Goal: Task Accomplishment & Management: Manage account settings

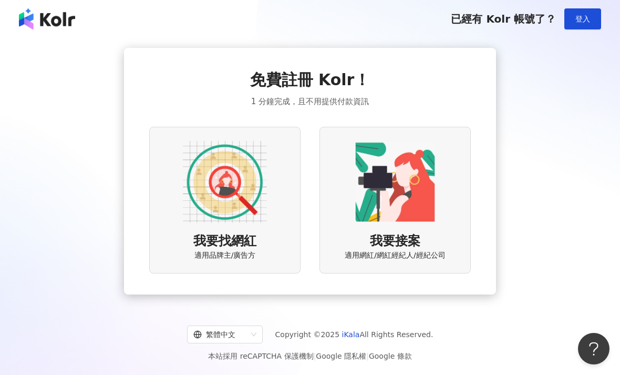
click at [586, 12] on button "登入" at bounding box center [582, 18] width 37 height 21
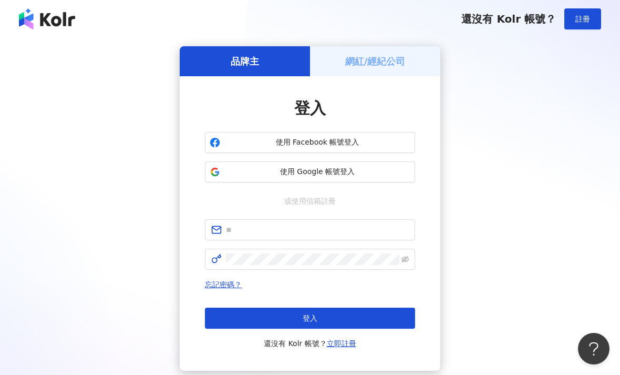
click at [425, 68] on div "網紅/經紀公司" at bounding box center [375, 61] width 130 height 30
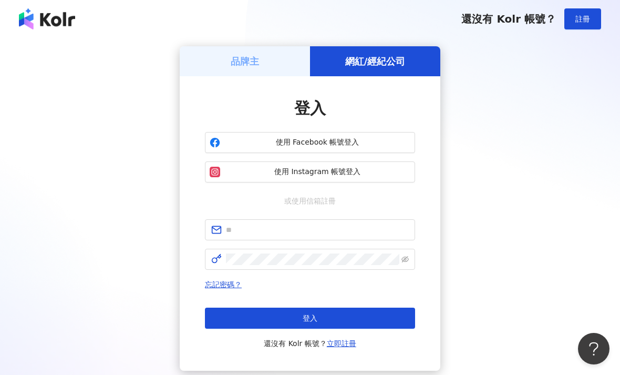
click at [427, 60] on div "網紅/經紀公司" at bounding box center [375, 61] width 130 height 30
click at [366, 170] on span "使用 Instagram 帳號登入" at bounding box center [317, 172] width 186 height 11
click at [335, 174] on span "使用 Instagram 帳號登入" at bounding box center [317, 172] width 186 height 11
click at [375, 177] on span "使用 Instagram 帳號登入" at bounding box center [317, 172] width 186 height 11
click at [317, 227] on input "text" at bounding box center [317, 230] width 183 height 12
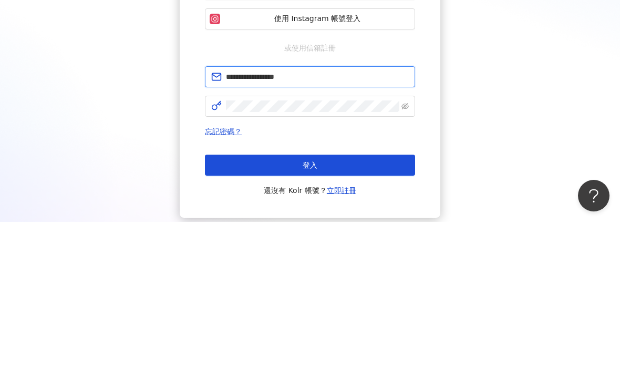
type input "**********"
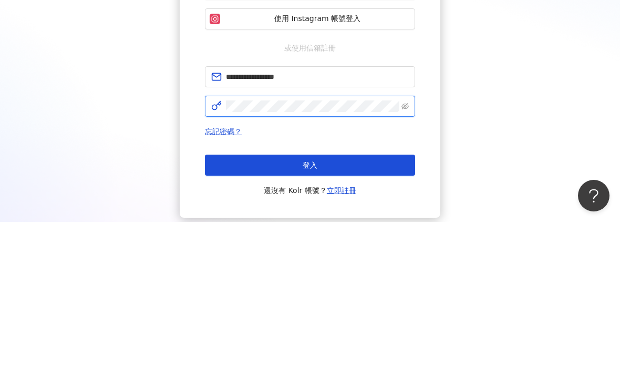
click at [310, 307] on button "登入" at bounding box center [310, 317] width 210 height 21
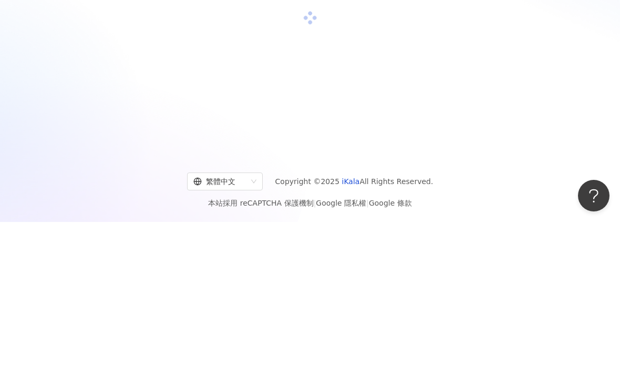
scroll to position [47, 0]
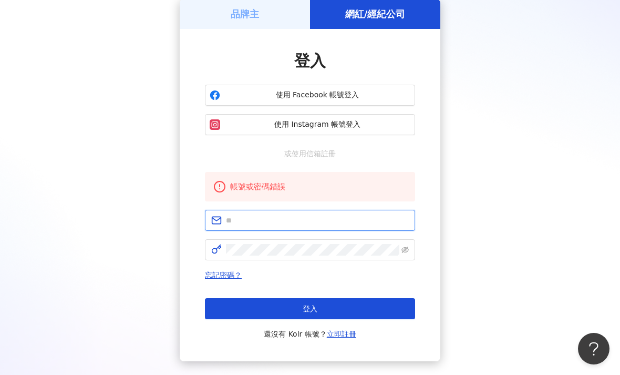
click at [354, 224] on input "text" at bounding box center [317, 220] width 183 height 12
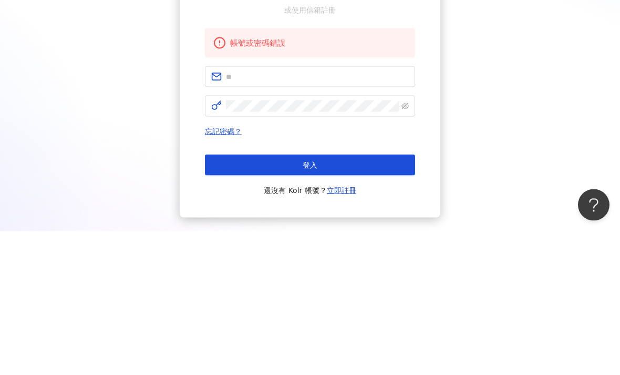
click at [536, 134] on div "品牌主 網紅/經紀公司 登入 使用 Facebook 帳號登入 使用 Instagram 帳號登入 或使用信箱註冊 帳號或密碼錯誤 忘記密碼？ 登入 還沒有 …" at bounding box center [310, 180] width 595 height 362
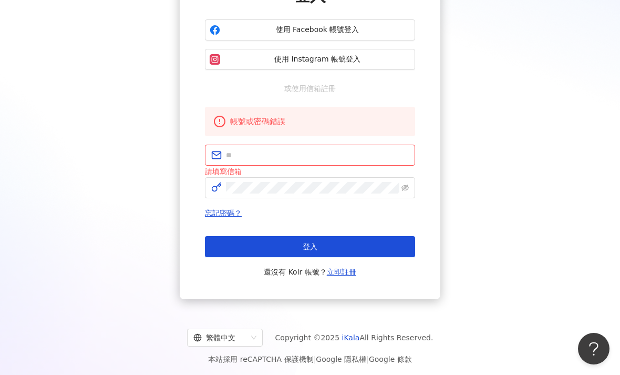
click at [387, 60] on span "使用 Instagram 帳號登入" at bounding box center [317, 59] width 186 height 11
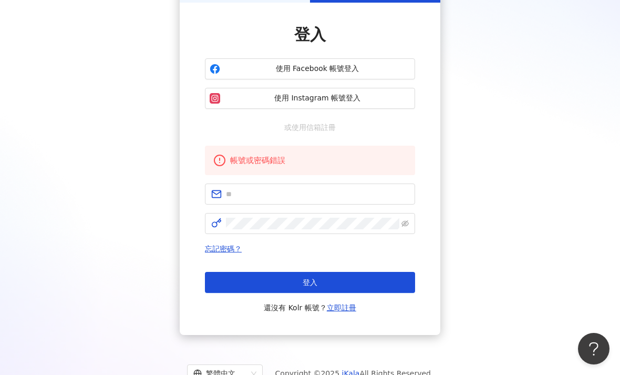
scroll to position [70, 0]
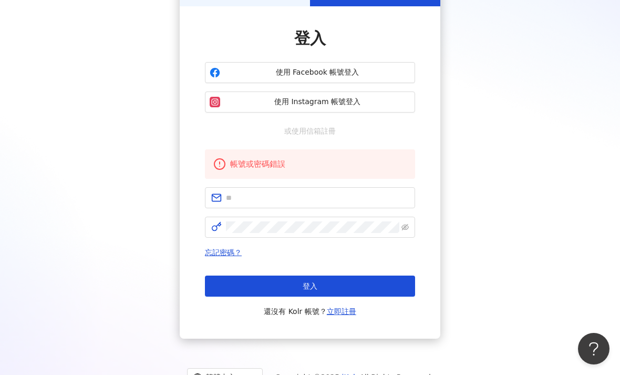
click at [357, 77] on span "使用 Facebook 帳號登入" at bounding box center [317, 72] width 186 height 11
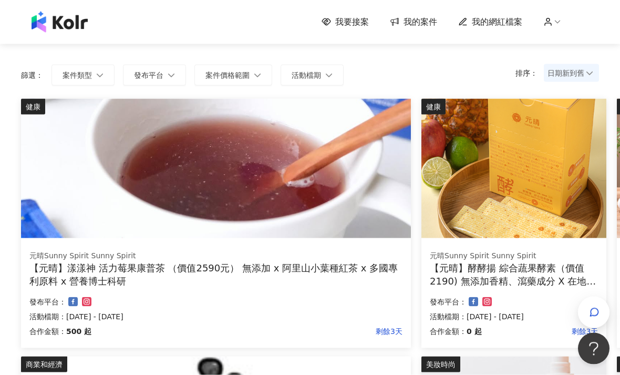
click at [430, 26] on span "我的案件" at bounding box center [421, 22] width 34 height 12
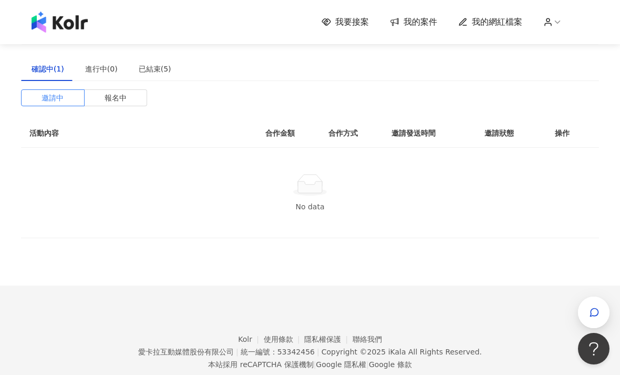
click at [428, 64] on div "確認中(1) 進行中(0) 已結束(5)" at bounding box center [310, 69] width 578 height 24
click at [374, 64] on div "確認中(1) 進行中(0) 已結束(5)" at bounding box center [310, 69] width 578 height 24
click at [118, 102] on span "報名中" at bounding box center [116, 98] width 22 height 16
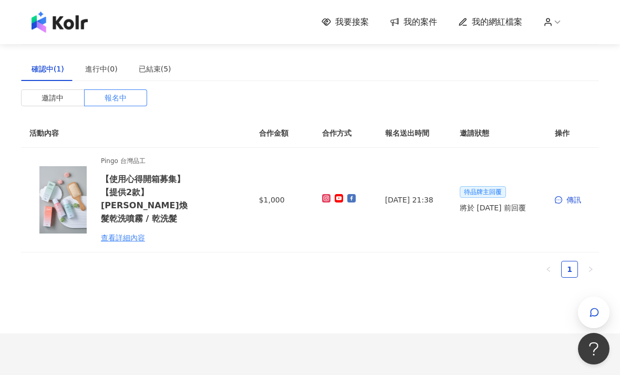
click at [564, 199] on div "傳訊" at bounding box center [573, 200] width 36 height 12
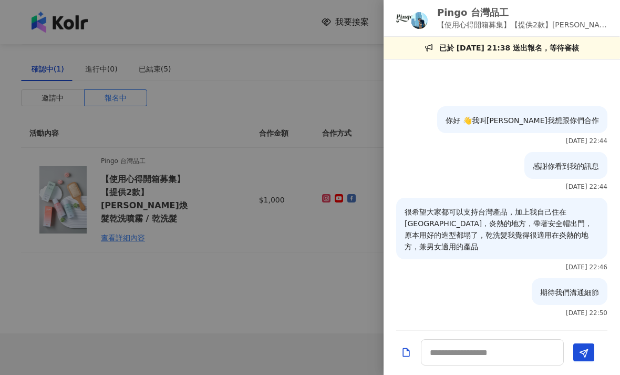
click at [278, 300] on div at bounding box center [310, 187] width 620 height 375
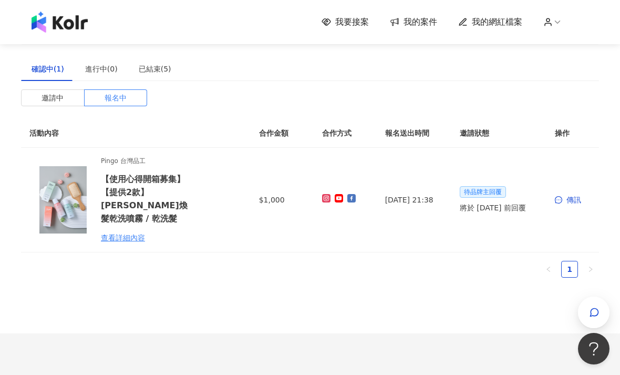
click at [556, 66] on div "確認中(1) 進行中(0) 已結束(5)" at bounding box center [310, 69] width 578 height 24
click at [486, 69] on div "確認中(1) 進行中(0) 已結束(5)" at bounding box center [310, 69] width 578 height 24
click at [494, 73] on div "確認中(1) 進行中(0) 已結束(5)" at bounding box center [310, 69] width 578 height 24
click at [506, 27] on span "我的網紅檔案" at bounding box center [497, 22] width 50 height 12
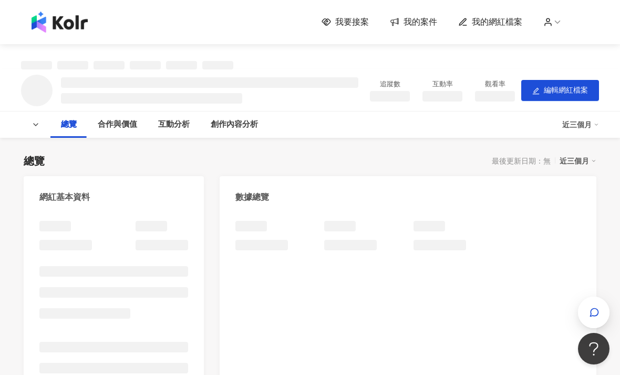
click at [512, 27] on span "我的網紅檔案" at bounding box center [497, 22] width 50 height 12
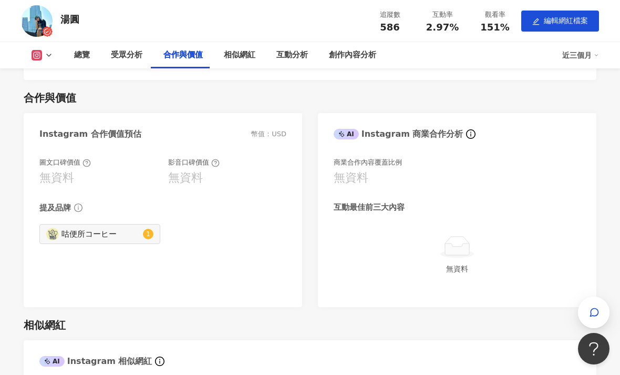
scroll to position [904, 0]
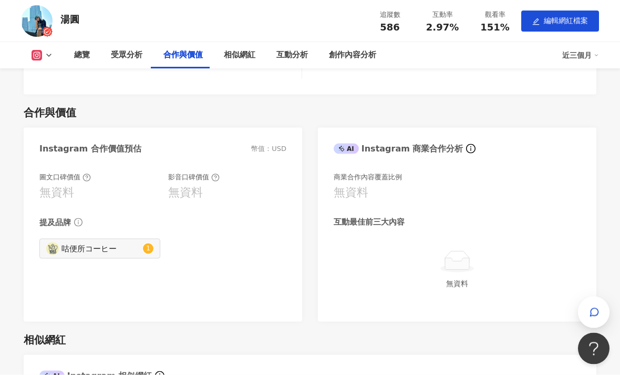
click at [143, 254] on sup "1" at bounding box center [148, 248] width 11 height 11
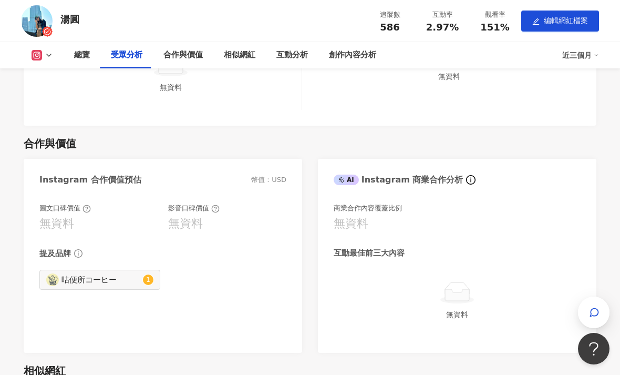
type input "**********"
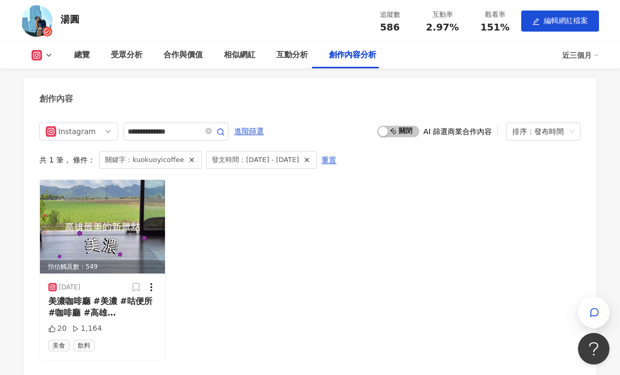
scroll to position [2658, 0]
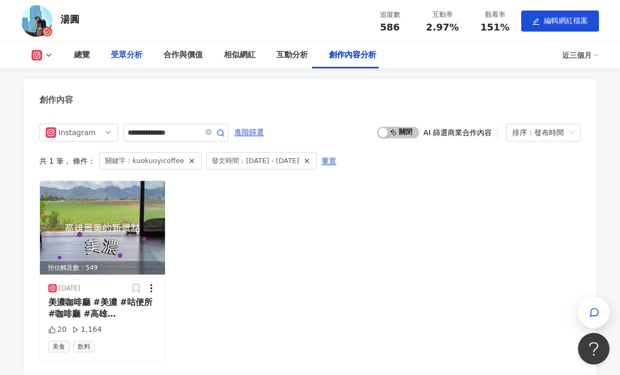
click at [140, 58] on div "受眾分析" at bounding box center [127, 55] width 32 height 13
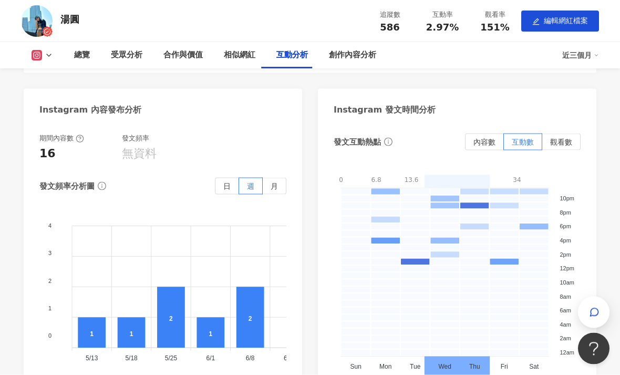
scroll to position [2102, 0]
click at [250, 60] on div "相似網紅" at bounding box center [240, 55] width 32 height 13
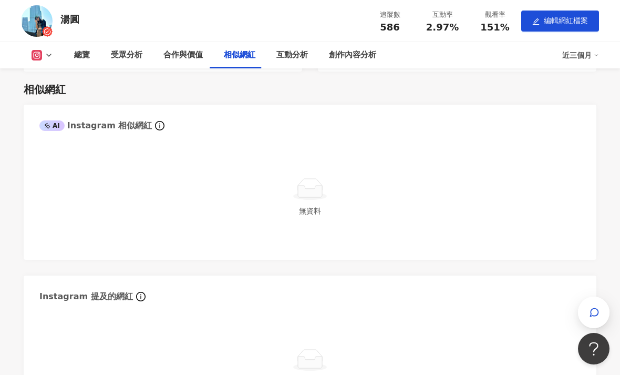
click at [301, 197] on icon at bounding box center [310, 189] width 34 height 24
click at [155, 121] on icon "info-circle" at bounding box center [159, 125] width 9 height 9
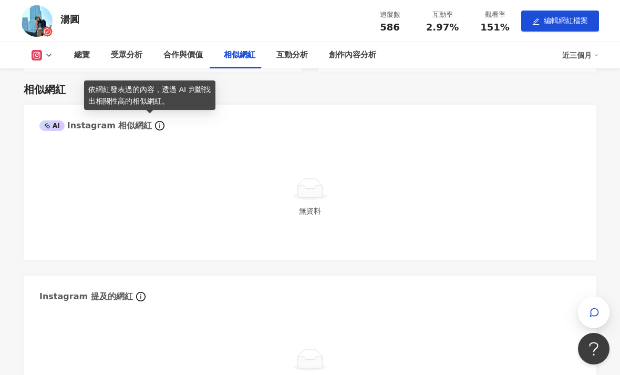
click at [135, 290] on span "info-circle" at bounding box center [141, 296] width 13 height 13
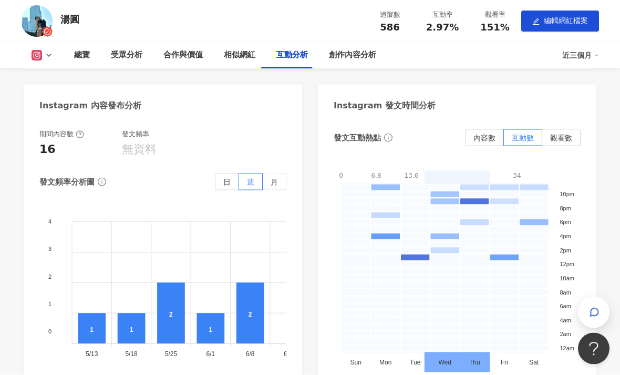
scroll to position [2107, 0]
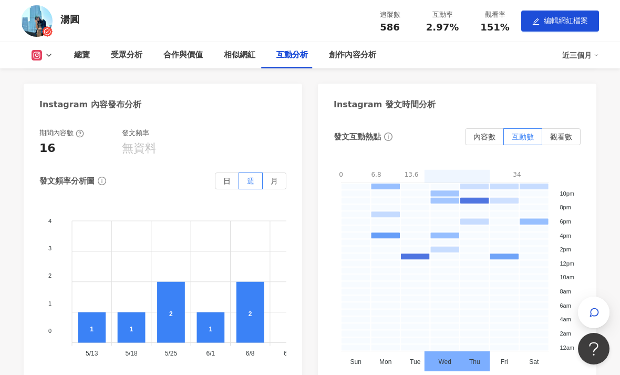
click at [556, 19] on span "編輯網紅檔案" at bounding box center [566, 20] width 44 height 8
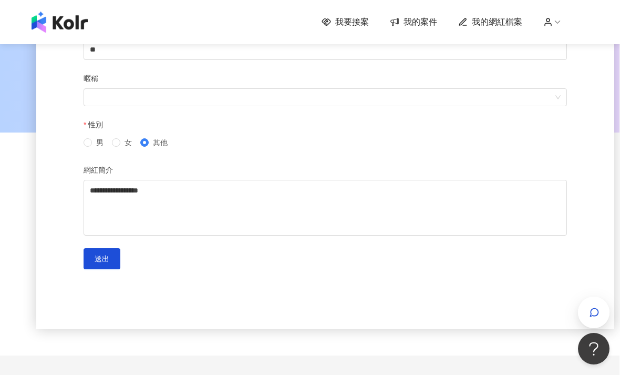
scroll to position [47, 1]
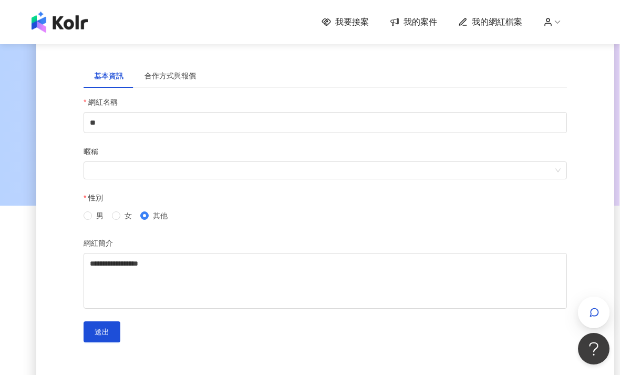
click at [190, 66] on div "合作方式與報價" at bounding box center [170, 76] width 73 height 24
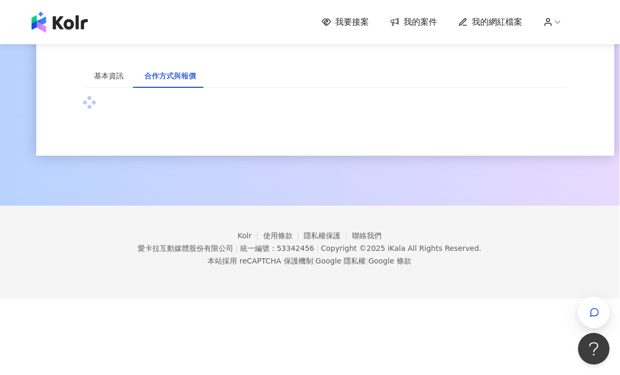
scroll to position [14, 1]
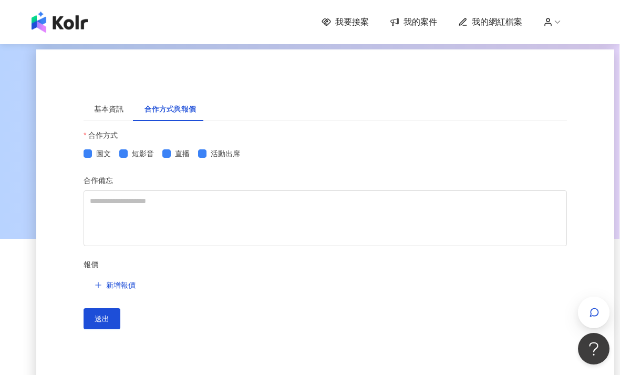
click at [555, 18] on icon at bounding box center [557, 21] width 9 height 9
click at [563, 91] on li "登出" at bounding box center [573, 83] width 55 height 21
